Goal: Check status: Check status

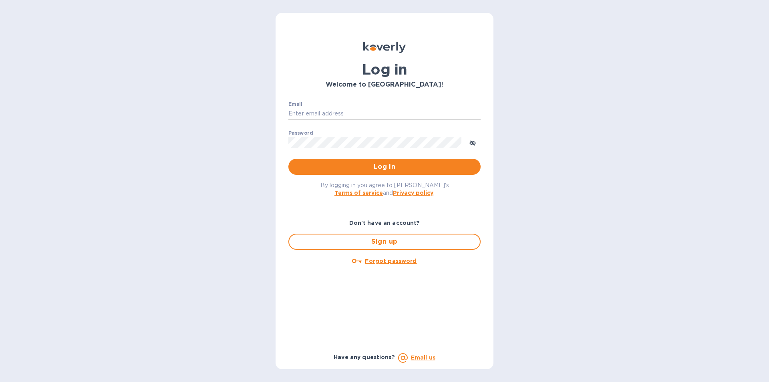
click at [325, 114] on input "Email" at bounding box center [385, 114] width 192 height 12
type input "[EMAIL_ADDRESS][DOMAIN_NAME]"
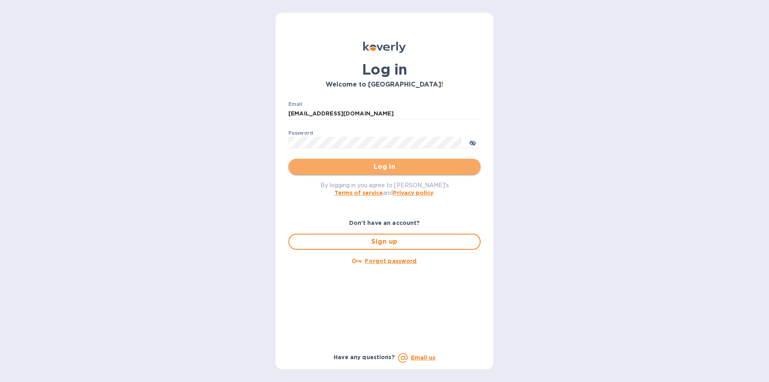
click at [396, 164] on span "Log in" at bounding box center [385, 167] width 180 height 10
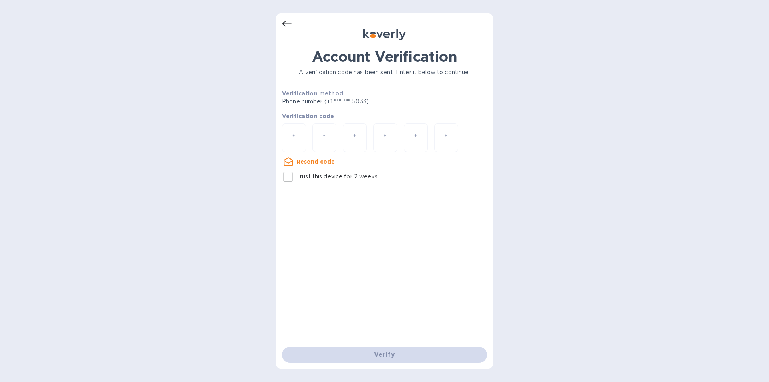
click at [291, 139] on input "number" at bounding box center [294, 137] width 10 height 15
type input "5"
type input "6"
type input "1"
type input "6"
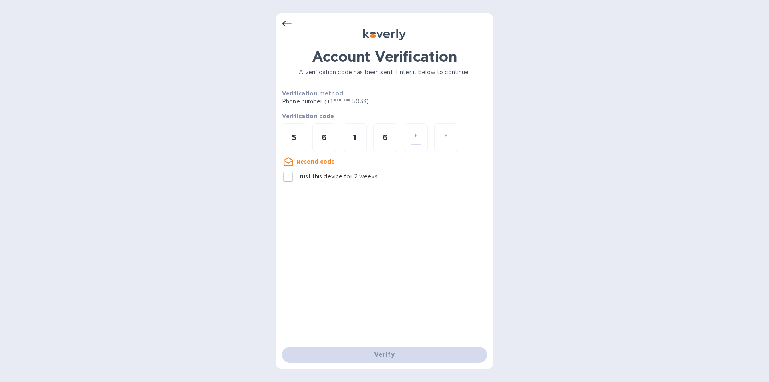
type input "4"
type input "2"
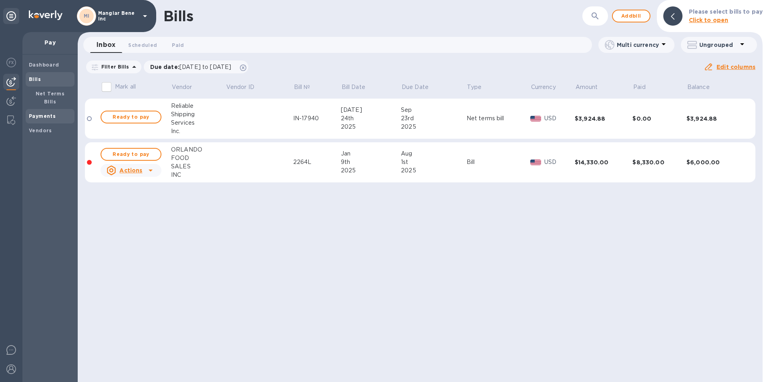
click at [49, 113] on b "Payments" at bounding box center [42, 116] width 27 height 6
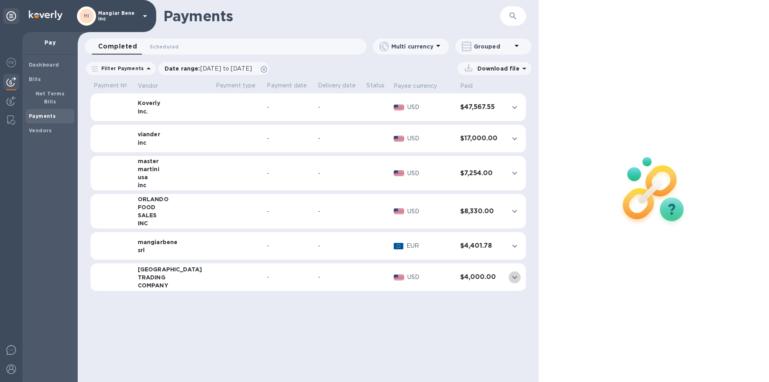
click at [513, 277] on icon "expand row" at bounding box center [515, 277] width 10 height 10
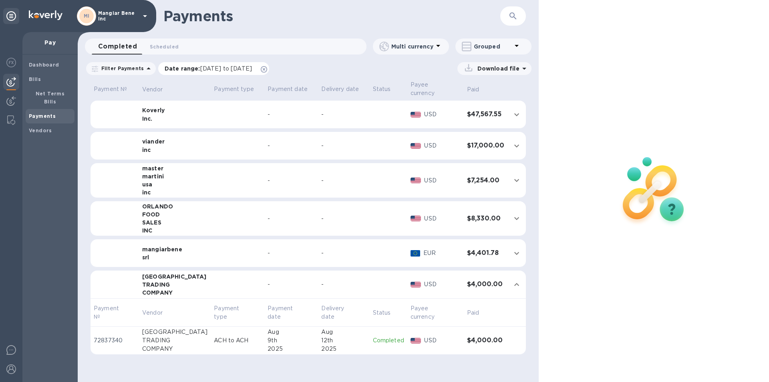
click at [267, 70] on icon at bounding box center [264, 69] width 6 height 6
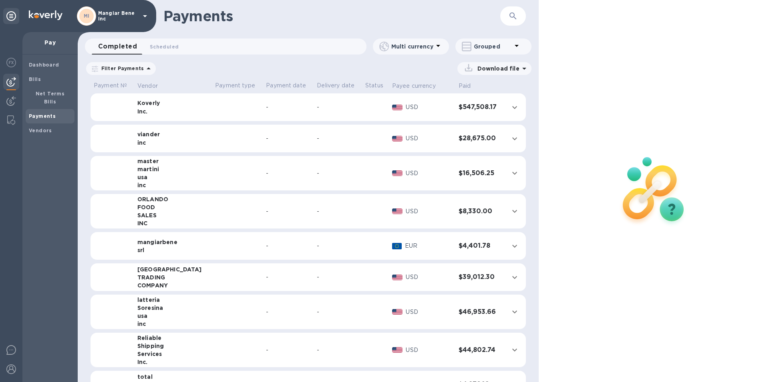
click at [144, 68] on icon at bounding box center [149, 69] width 10 height 10
click at [139, 102] on p "Date range" at bounding box center [140, 101] width 88 height 8
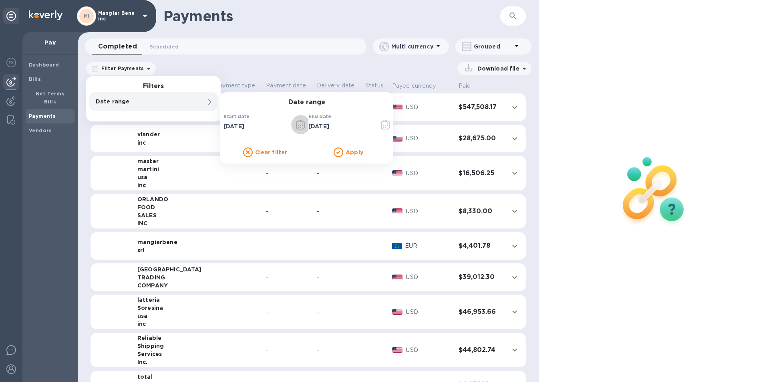
click at [301, 125] on icon "button" at bounding box center [300, 125] width 9 height 10
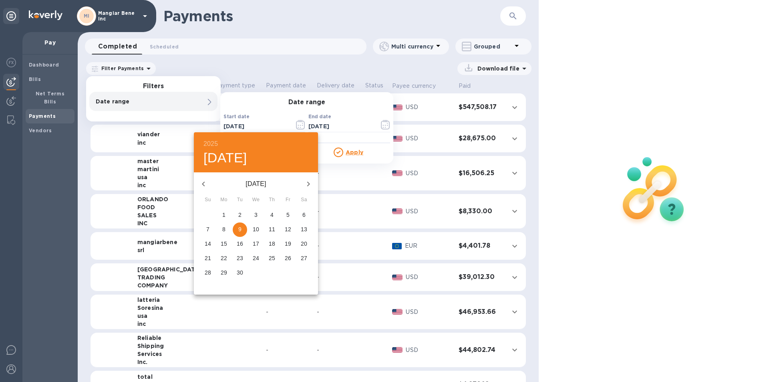
click at [202, 182] on icon "button" at bounding box center [204, 184] width 10 height 10
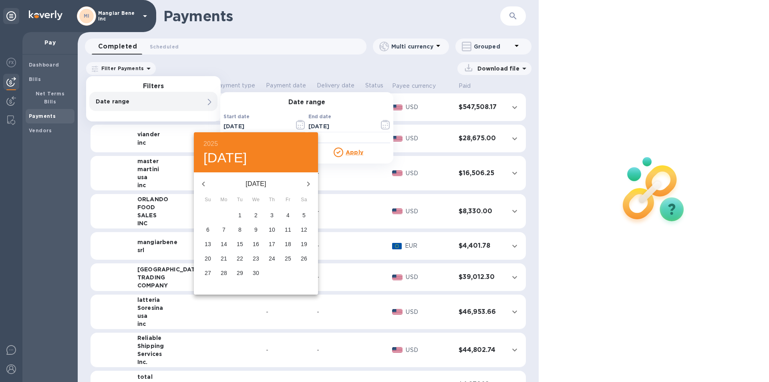
click at [202, 182] on icon "button" at bounding box center [204, 184] width 10 height 10
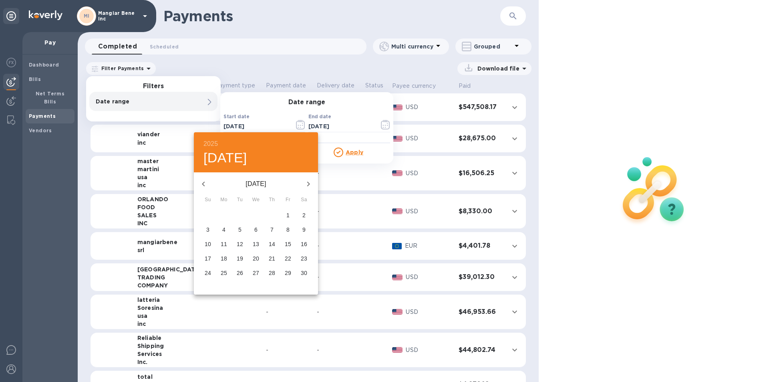
click at [202, 182] on icon "button" at bounding box center [204, 184] width 10 height 10
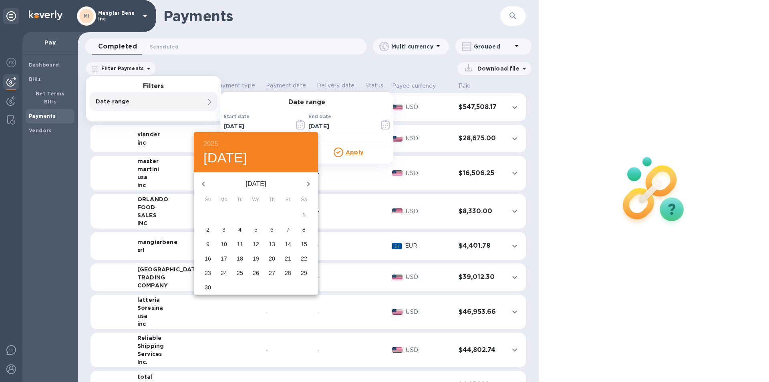
click at [202, 182] on icon "button" at bounding box center [204, 184] width 10 height 10
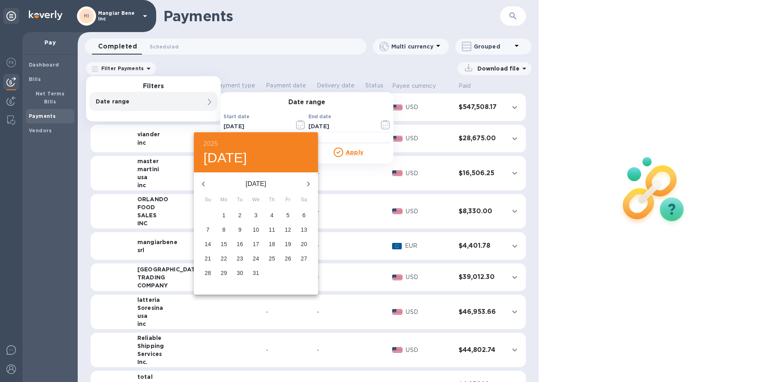
click at [202, 182] on icon "button" at bounding box center [204, 184] width 10 height 10
click at [289, 212] on span "1" at bounding box center [288, 215] width 14 height 8
type input "12/01/2023"
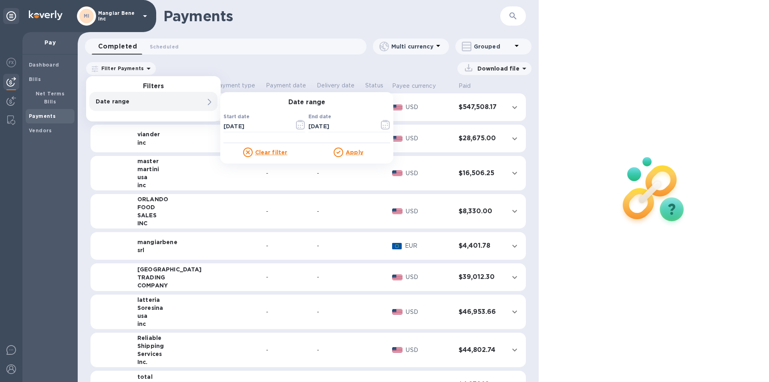
click at [357, 152] on u "Apply" at bounding box center [355, 152] width 18 height 6
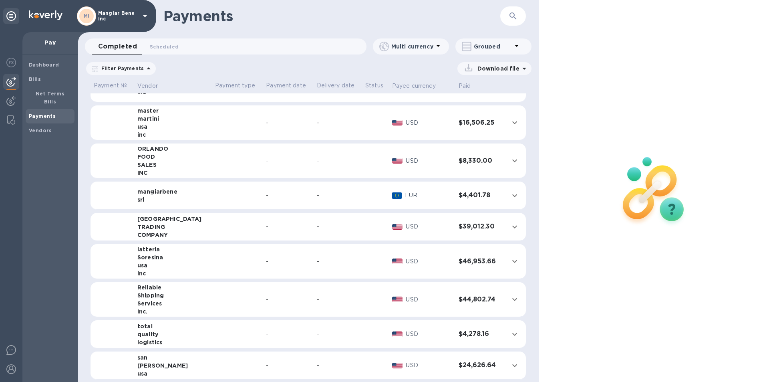
scroll to position [80, 0]
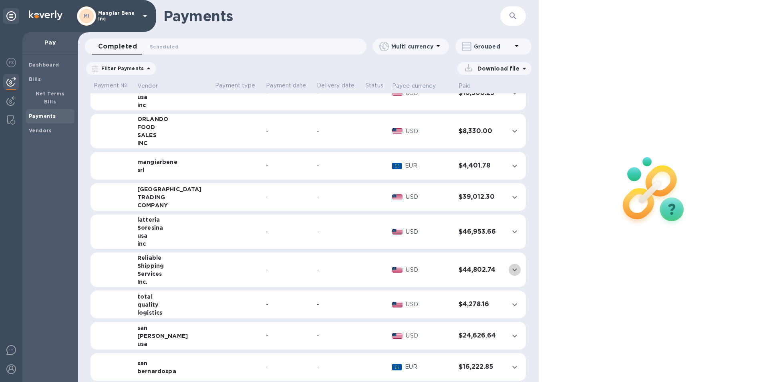
click at [510, 268] on icon "expand row" at bounding box center [515, 270] width 10 height 10
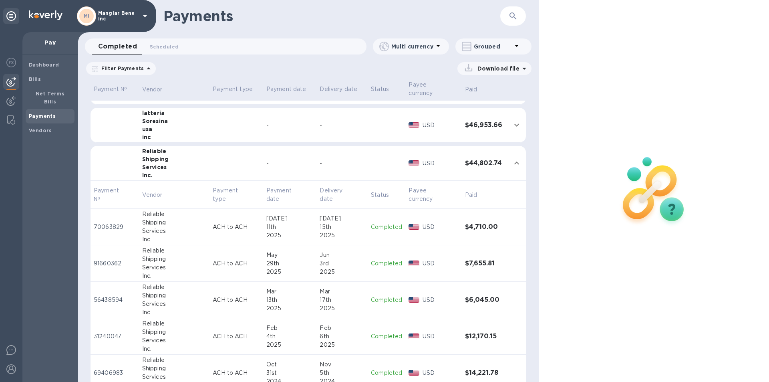
scroll to position [240, 0]
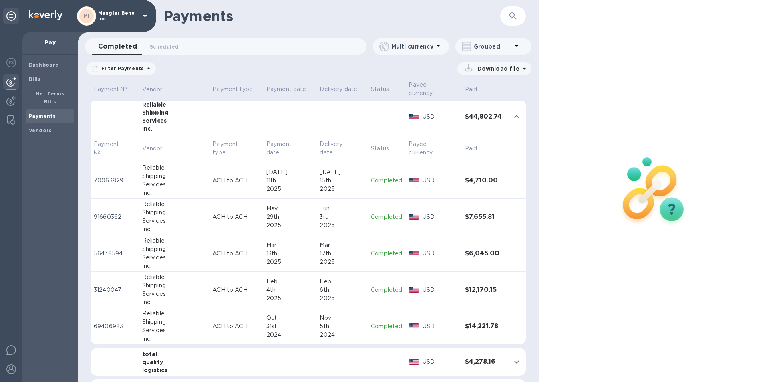
click at [380, 176] on p "Completed" at bounding box center [386, 180] width 31 height 8
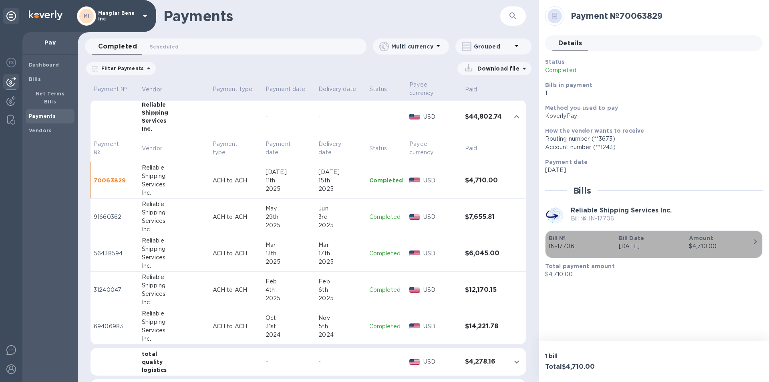
click at [564, 246] on p "IN-17706" at bounding box center [581, 246] width 64 height 8
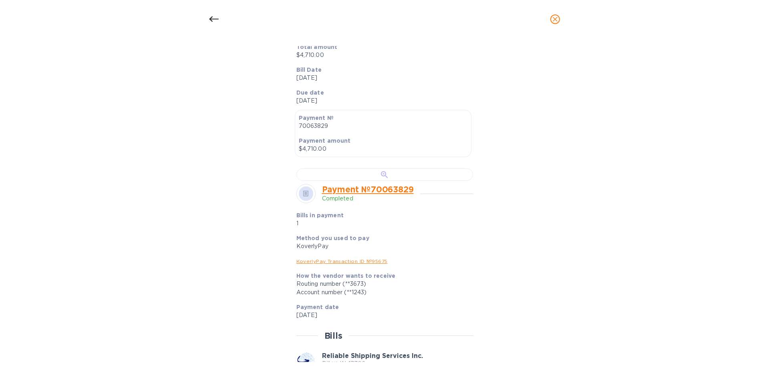
scroll to position [281, 0]
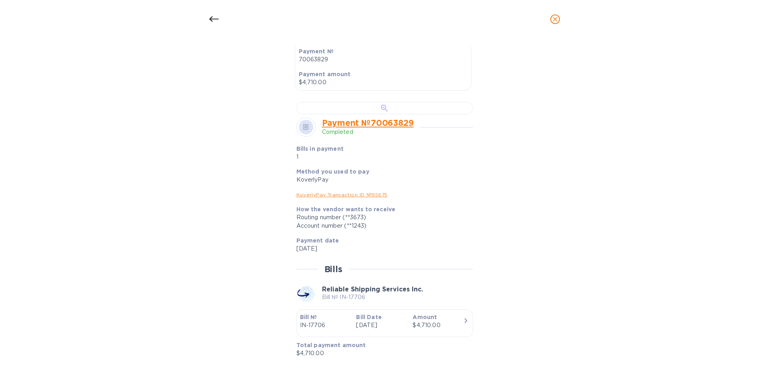
click at [399, 114] on div at bounding box center [385, 108] width 177 height 12
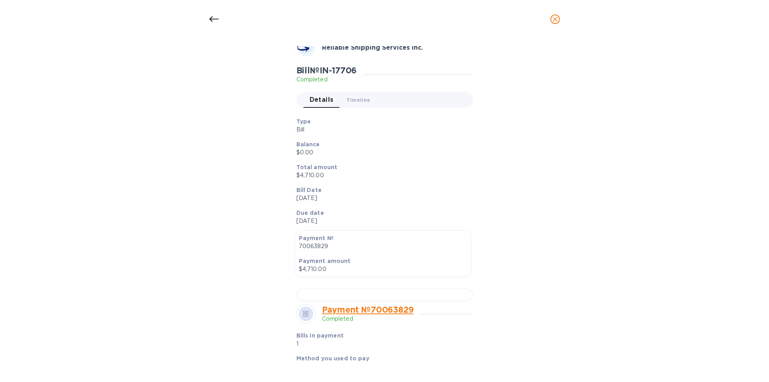
scroll to position [0, 0]
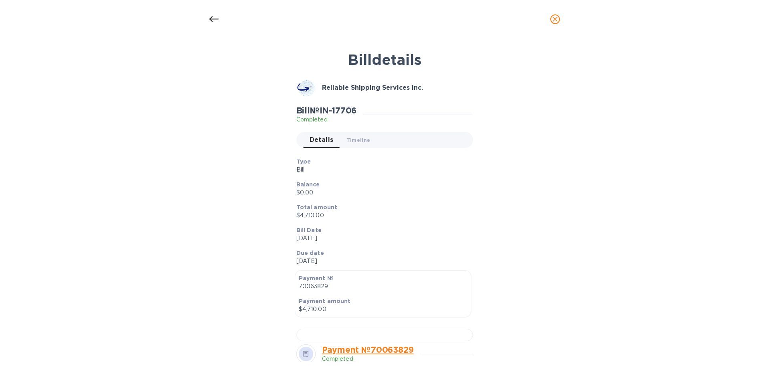
click at [214, 16] on icon at bounding box center [214, 19] width 10 height 10
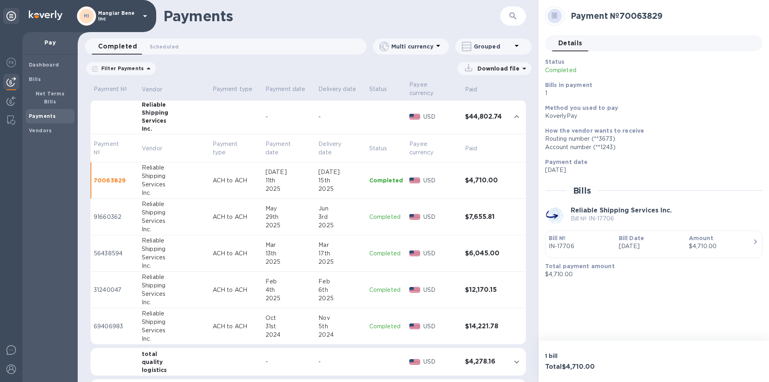
click at [370, 213] on p "Completed" at bounding box center [386, 217] width 34 height 8
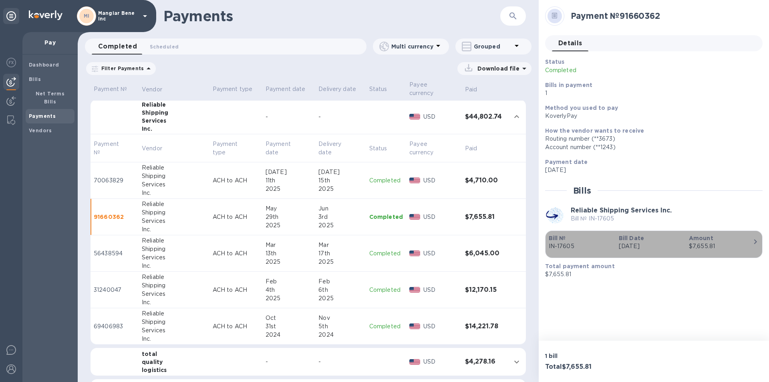
click at [566, 246] on p "IN-17605" at bounding box center [581, 246] width 64 height 8
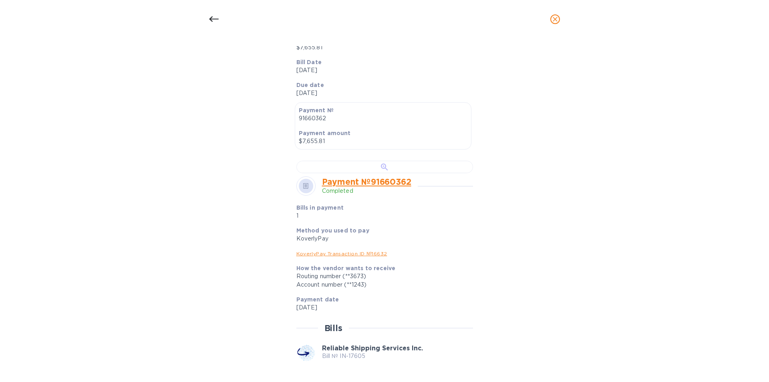
scroll to position [200, 0]
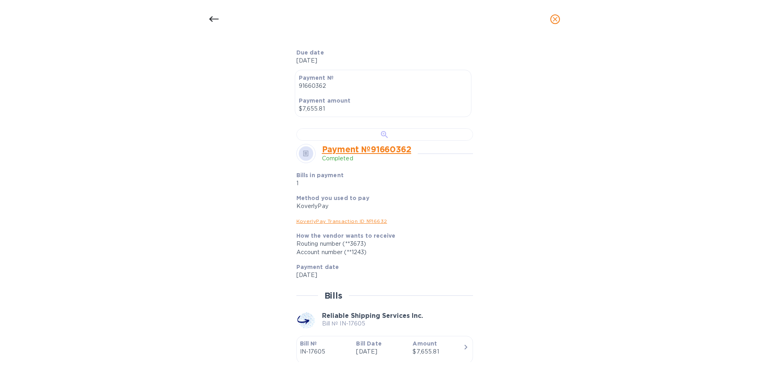
click at [368, 141] on div at bounding box center [385, 134] width 177 height 12
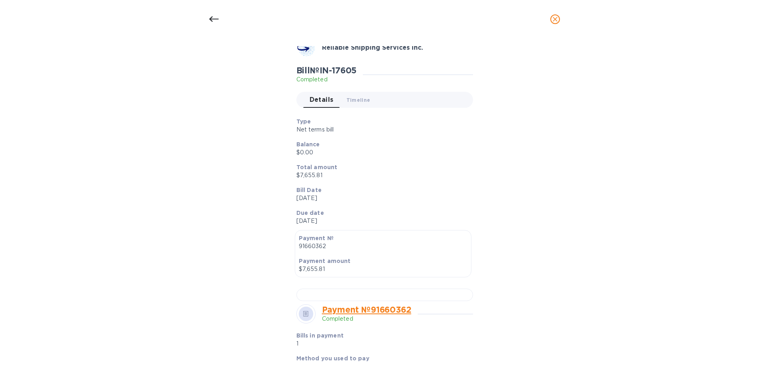
scroll to position [0, 0]
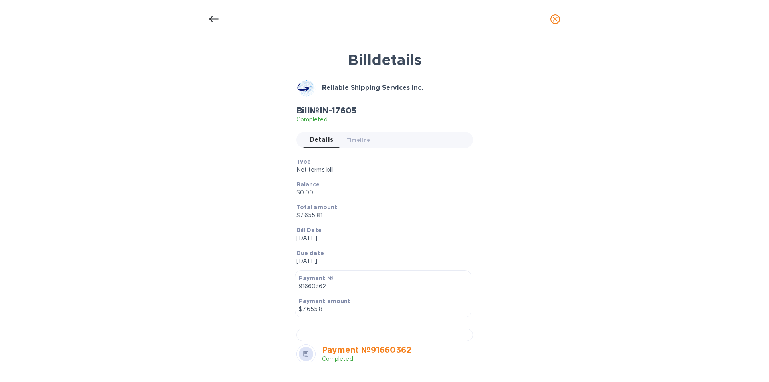
click at [212, 20] on icon at bounding box center [214, 19] width 10 height 10
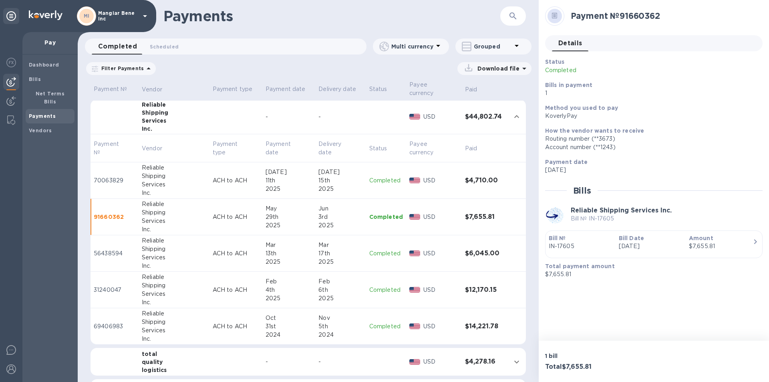
click at [371, 249] on p "Completed" at bounding box center [386, 253] width 34 height 8
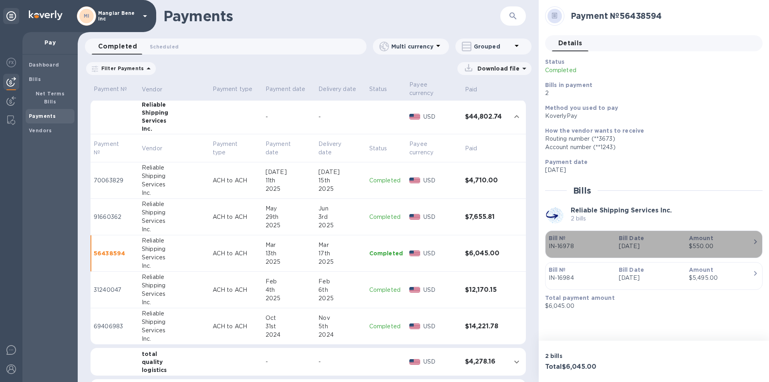
click at [562, 244] on p "IN-16978" at bounding box center [581, 246] width 64 height 8
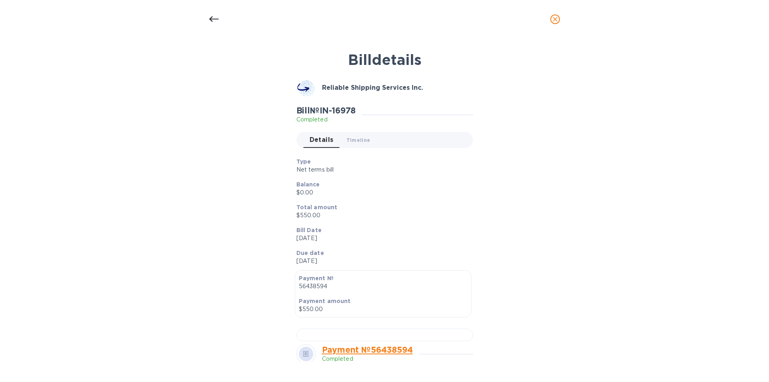
scroll to position [120, 0]
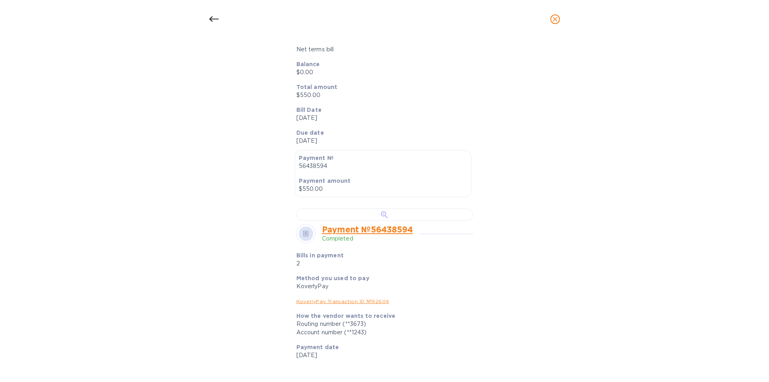
click at [377, 221] on div at bounding box center [385, 214] width 177 height 12
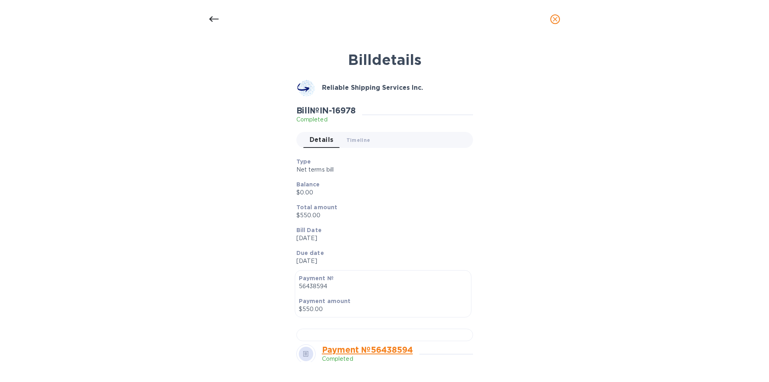
click at [213, 18] on icon at bounding box center [214, 19] width 10 height 10
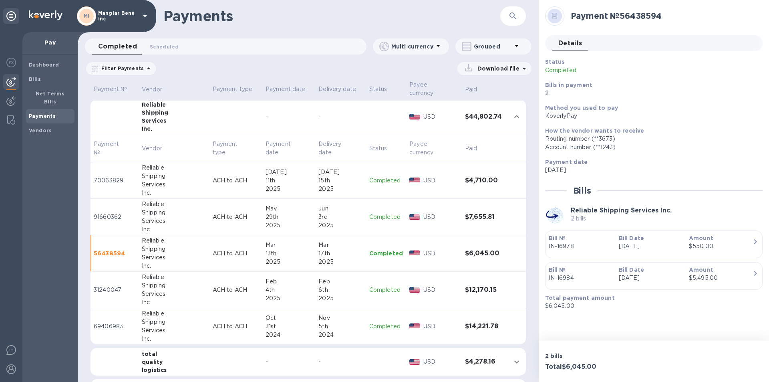
click at [375, 176] on p "Completed" at bounding box center [386, 180] width 34 height 8
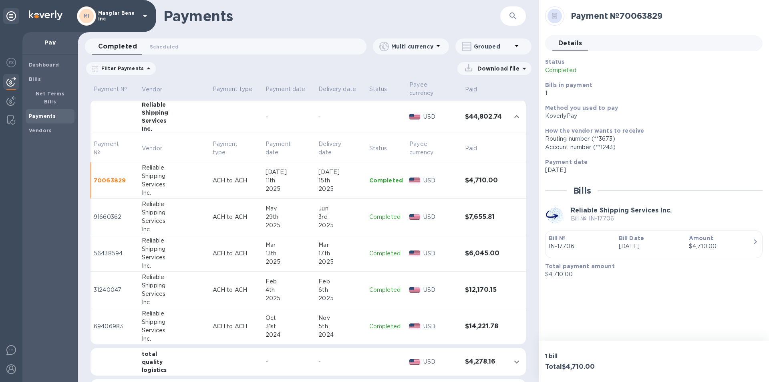
click at [379, 249] on p "Completed" at bounding box center [386, 253] width 34 height 8
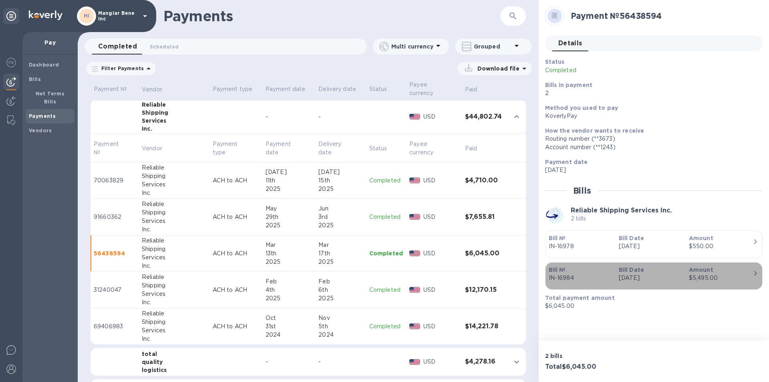
click at [560, 276] on p "IN-16984" at bounding box center [581, 278] width 64 height 8
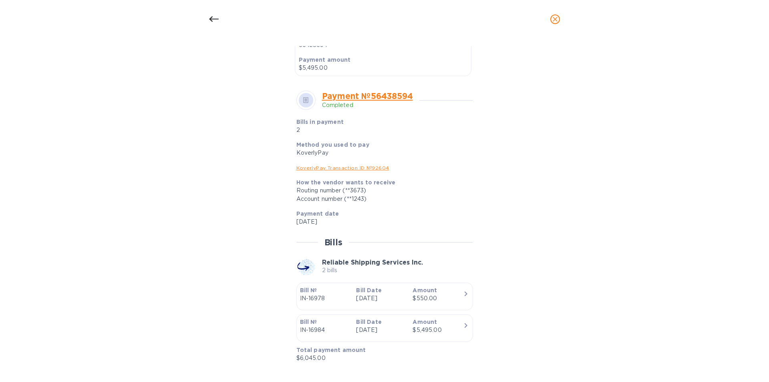
scroll to position [246, 0]
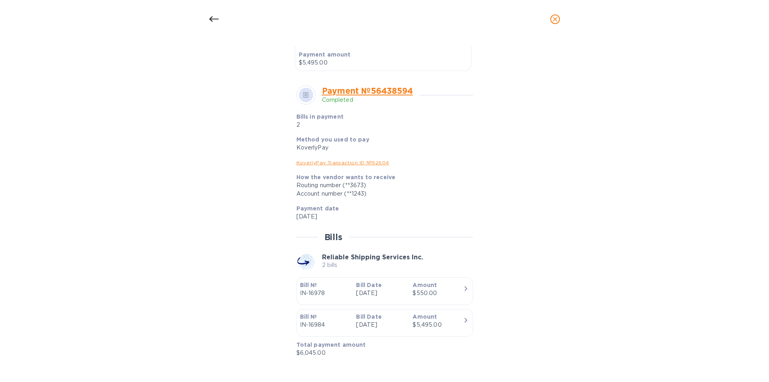
click at [324, 324] on p "IN-16984" at bounding box center [325, 325] width 50 height 8
click at [464, 319] on icon "button" at bounding box center [465, 320] width 3 height 5
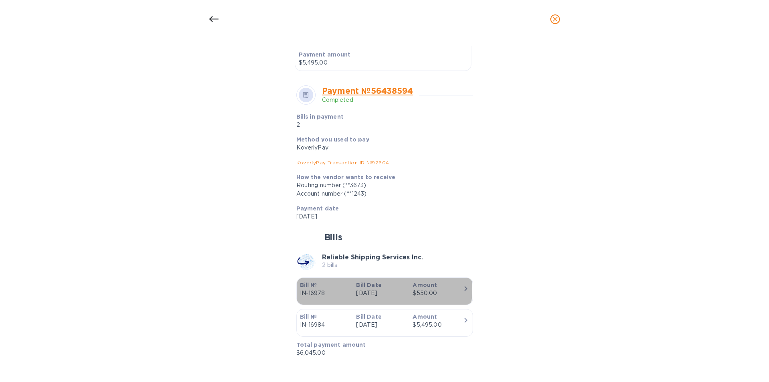
click at [365, 289] on p "Mar 13th 2025" at bounding box center [381, 293] width 50 height 8
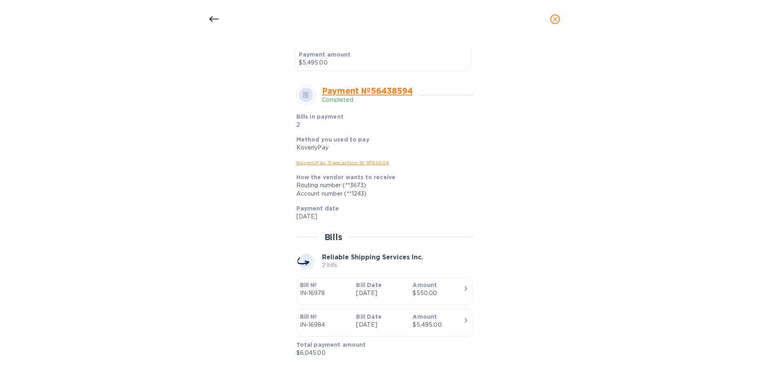
click at [461, 287] on icon "button" at bounding box center [466, 289] width 10 height 10
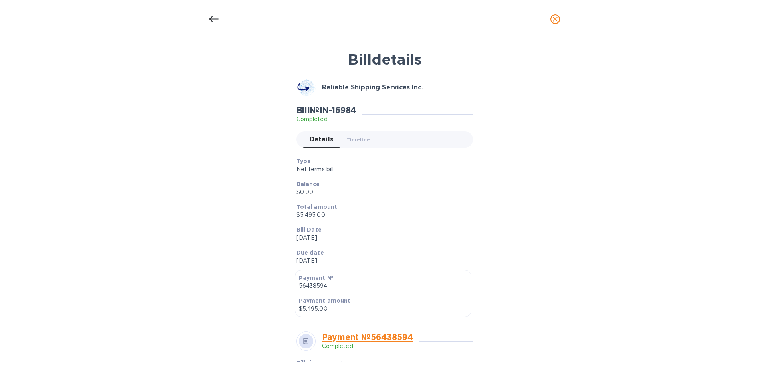
scroll to position [0, 0]
drag, startPoint x: 224, startPoint y: 41, endPoint x: 236, endPoint y: 125, distance: 84.7
click at [220, 74] on div "Bill details Reliable Shipping Services Inc. Bill № IN-16984 Completed Details …" at bounding box center [384, 204] width 381 height 316
click at [212, 20] on icon at bounding box center [214, 19] width 10 height 10
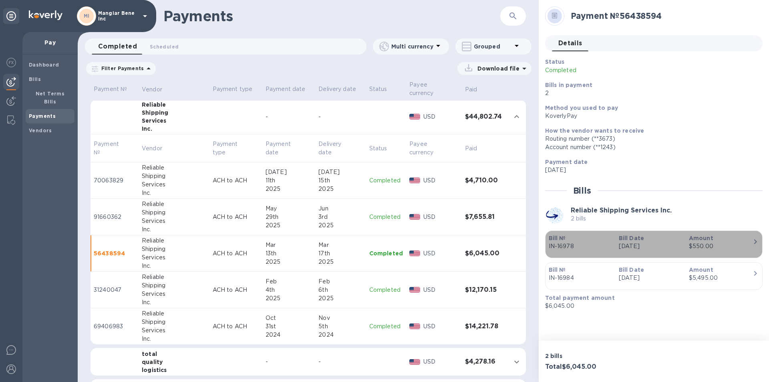
click at [568, 244] on p "IN-16978" at bounding box center [581, 246] width 64 height 8
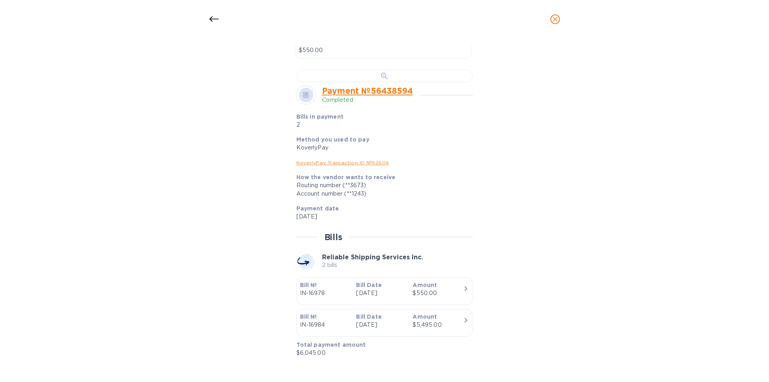
scroll to position [273, 0]
click at [365, 82] on div at bounding box center [385, 76] width 177 height 12
click at [213, 20] on icon at bounding box center [214, 19] width 10 height 10
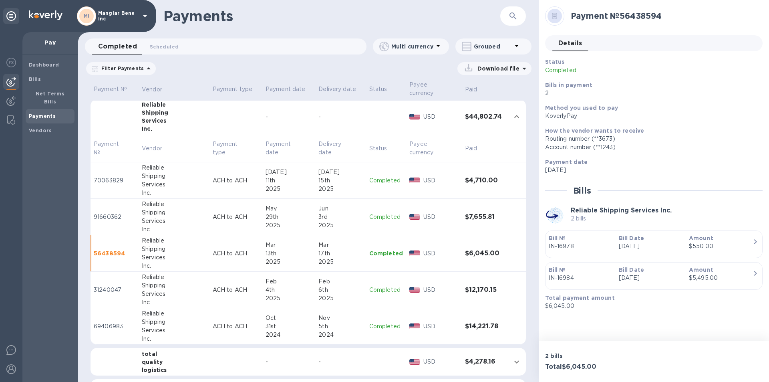
click at [381, 286] on p "Completed" at bounding box center [386, 290] width 34 height 8
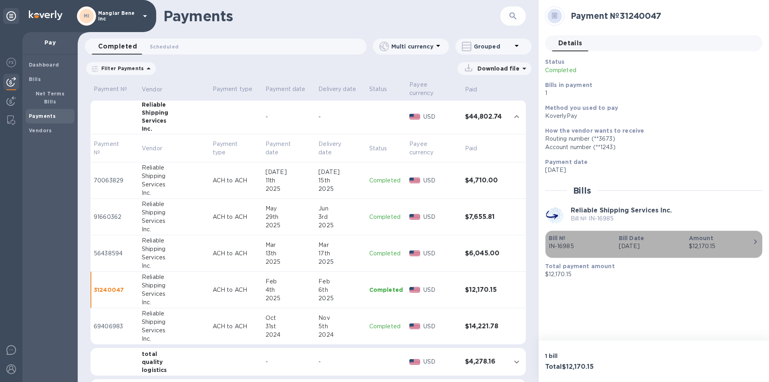
click at [572, 246] on p "IN-16985" at bounding box center [581, 246] width 64 height 8
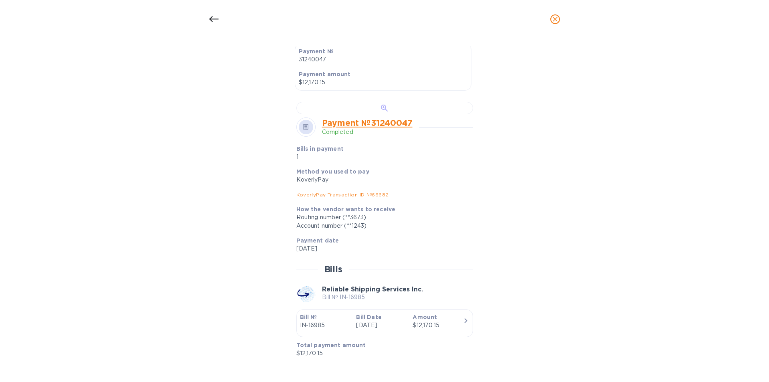
scroll to position [240, 0]
click at [384, 114] on div at bounding box center [385, 108] width 177 height 12
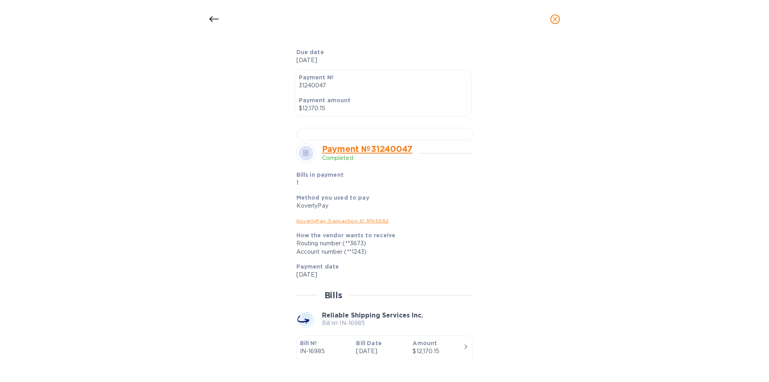
click at [212, 19] on icon at bounding box center [214, 19] width 10 height 6
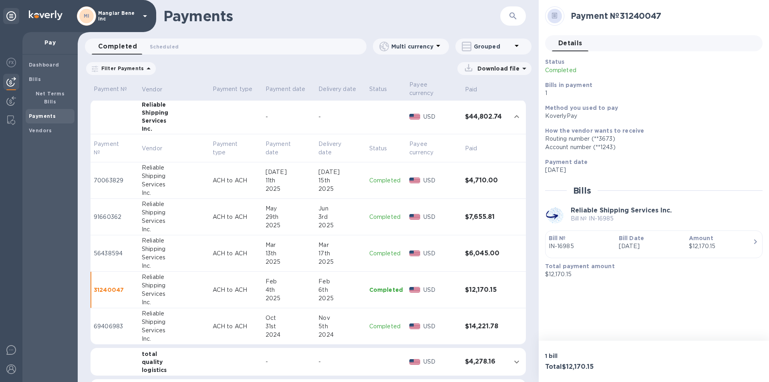
scroll to position [195, 0]
click at [386, 322] on p "Completed" at bounding box center [386, 326] width 34 height 8
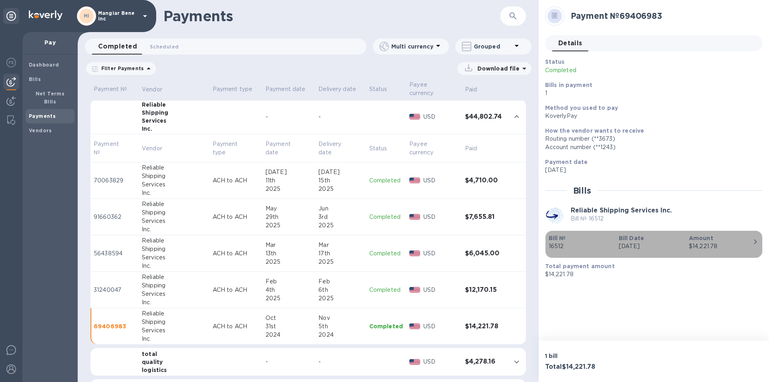
click at [574, 250] on p "16512" at bounding box center [581, 246] width 64 height 8
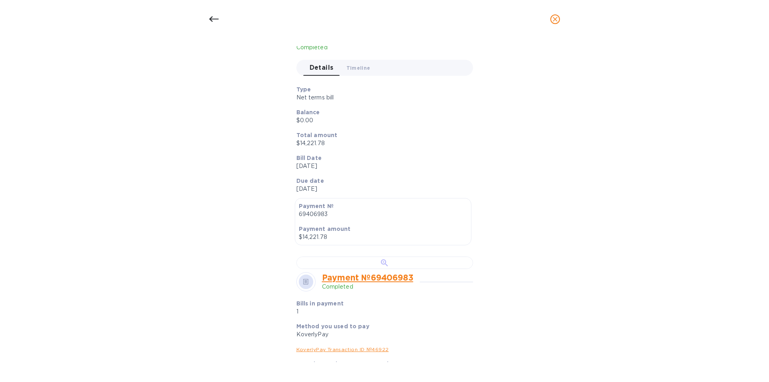
scroll to position [160, 0]
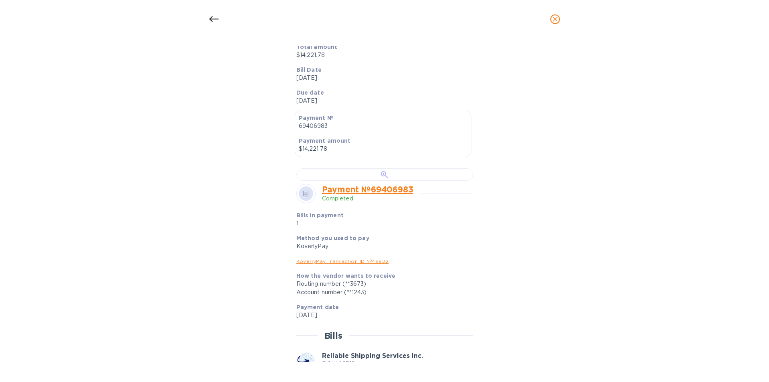
click at [383, 181] on div at bounding box center [385, 174] width 177 height 12
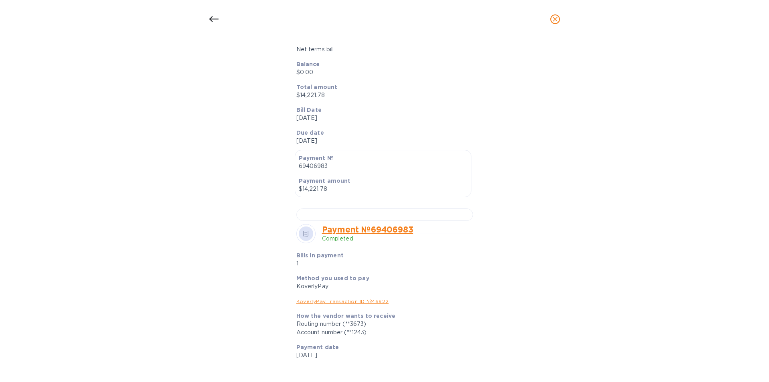
scroll to position [0, 0]
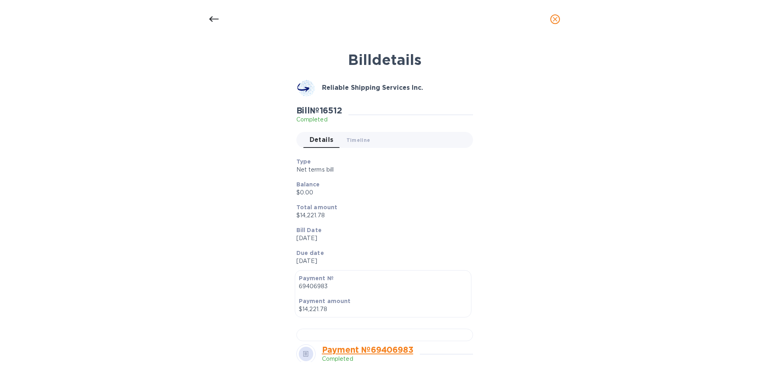
click at [213, 19] on icon at bounding box center [214, 19] width 10 height 6
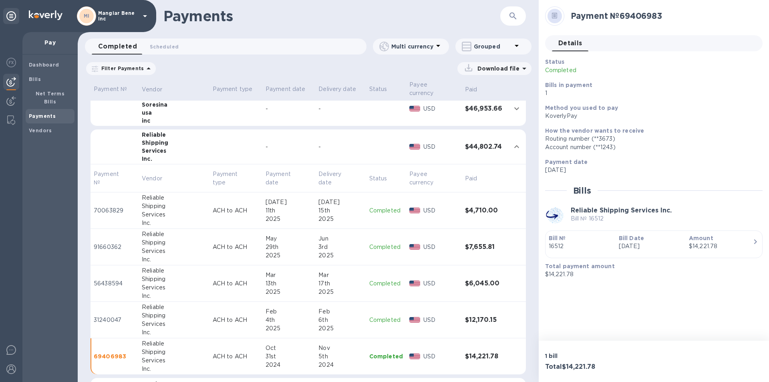
scroll to position [196, 0]
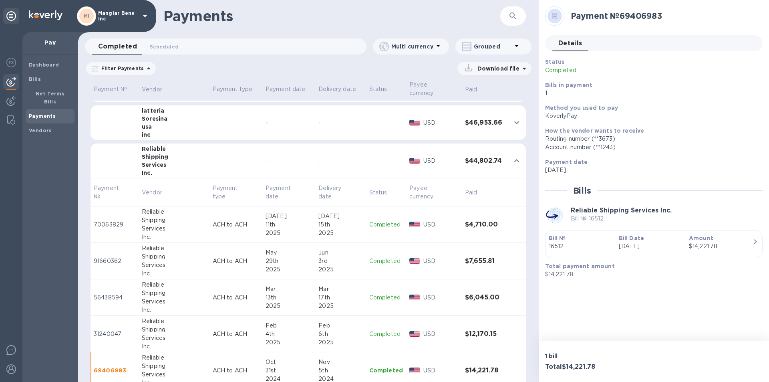
click at [524, 68] on icon at bounding box center [525, 69] width 4 height 2
click at [484, 101] on p "Payments detailed" at bounding box center [489, 101] width 70 height 8
click at [416, 105] on p "XLSX file" at bounding box center [411, 104] width 27 height 8
click at [404, 101] on p "XLSX file" at bounding box center [411, 104] width 27 height 8
click at [515, 159] on icon "expand row" at bounding box center [517, 160] width 5 height 3
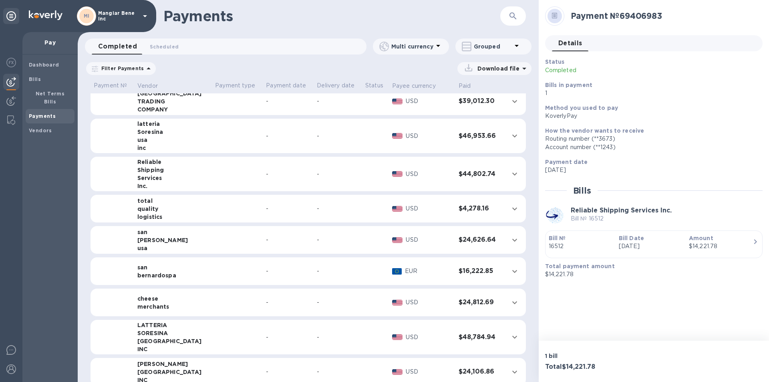
scroll to position [156, 0]
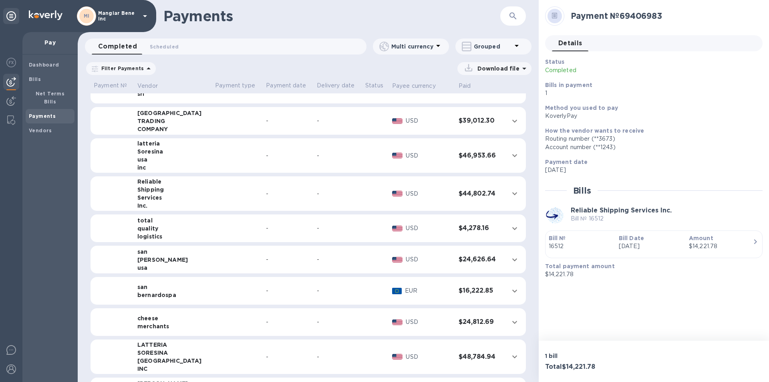
click at [266, 123] on div "-" at bounding box center [288, 121] width 44 height 8
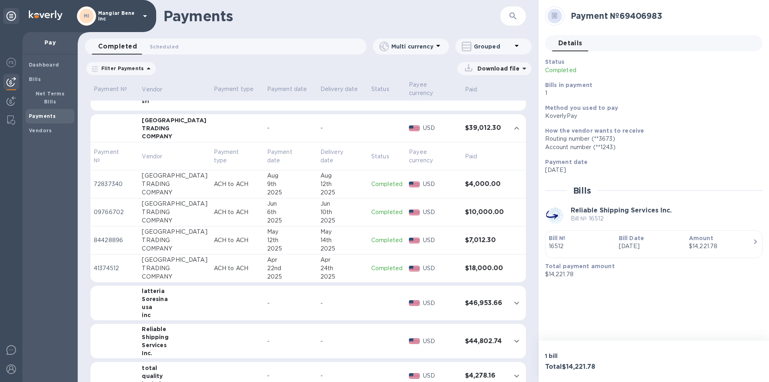
click at [381, 180] on p "Completed" at bounding box center [386, 184] width 31 height 8
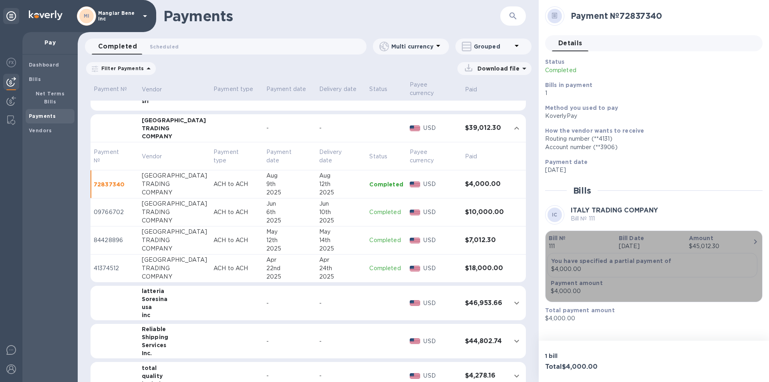
click at [564, 246] on p "111" at bounding box center [581, 246] width 64 height 8
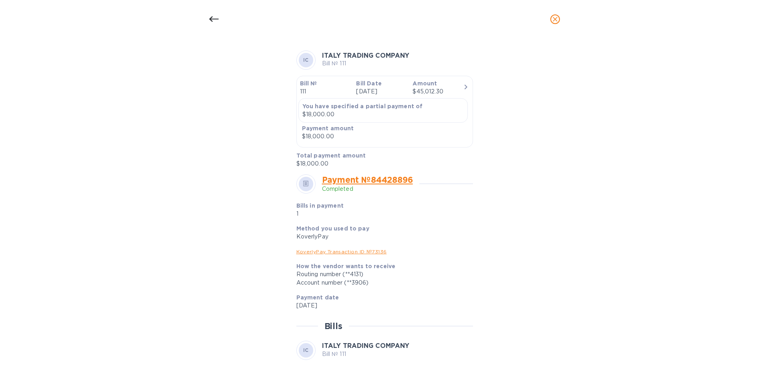
scroll to position [559, 0]
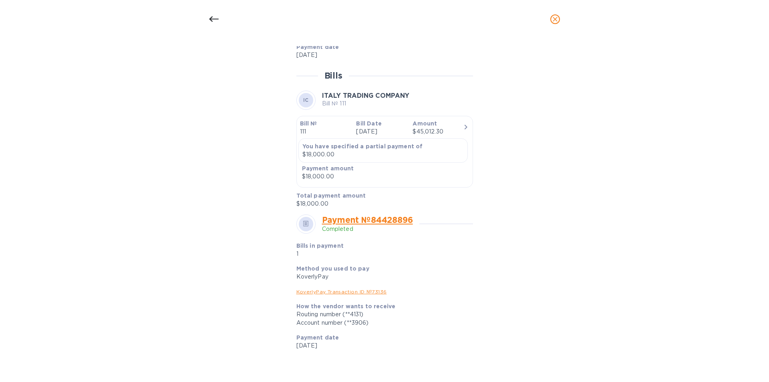
click at [215, 18] on icon at bounding box center [214, 19] width 10 height 10
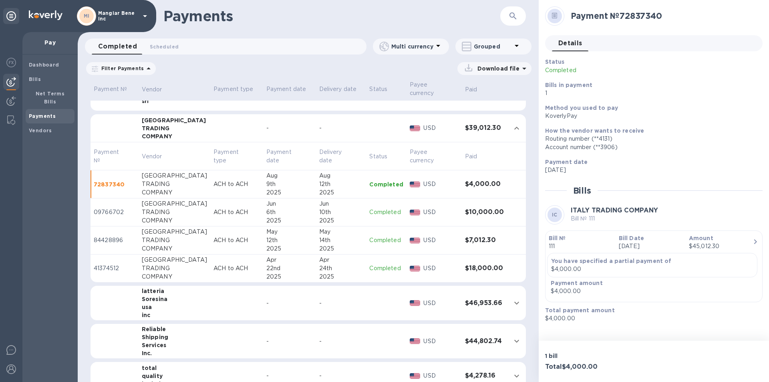
scroll to position [481, 0]
click at [379, 236] on p "Completed" at bounding box center [386, 240] width 34 height 8
click at [381, 264] on p "Completed" at bounding box center [386, 268] width 34 height 8
click at [378, 180] on p "Completed" at bounding box center [386, 184] width 34 height 8
click at [377, 208] on p "Completed" at bounding box center [386, 212] width 34 height 8
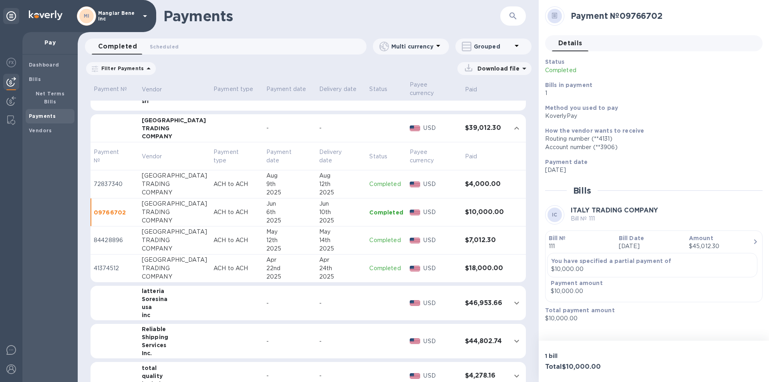
click at [382, 208] on p "Completed" at bounding box center [386, 212] width 34 height 8
click at [379, 236] on p "Completed" at bounding box center [386, 240] width 34 height 8
click at [381, 264] on p "Completed" at bounding box center [386, 268] width 34 height 8
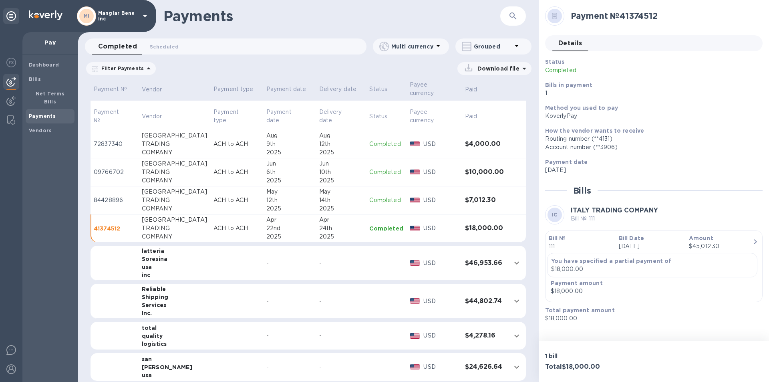
scroll to position [240, 0]
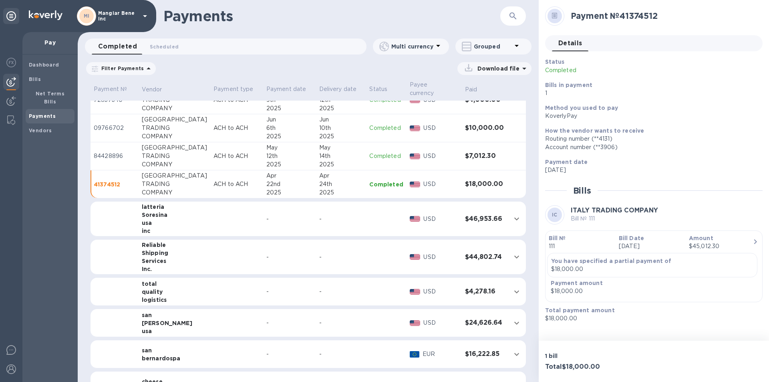
click at [210, 251] on td at bounding box center [236, 257] width 53 height 35
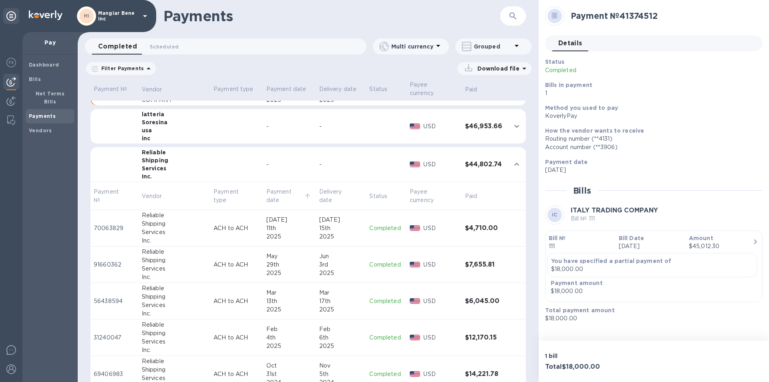
scroll to position [321, 0]
